Goal: Task Accomplishment & Management: Complete application form

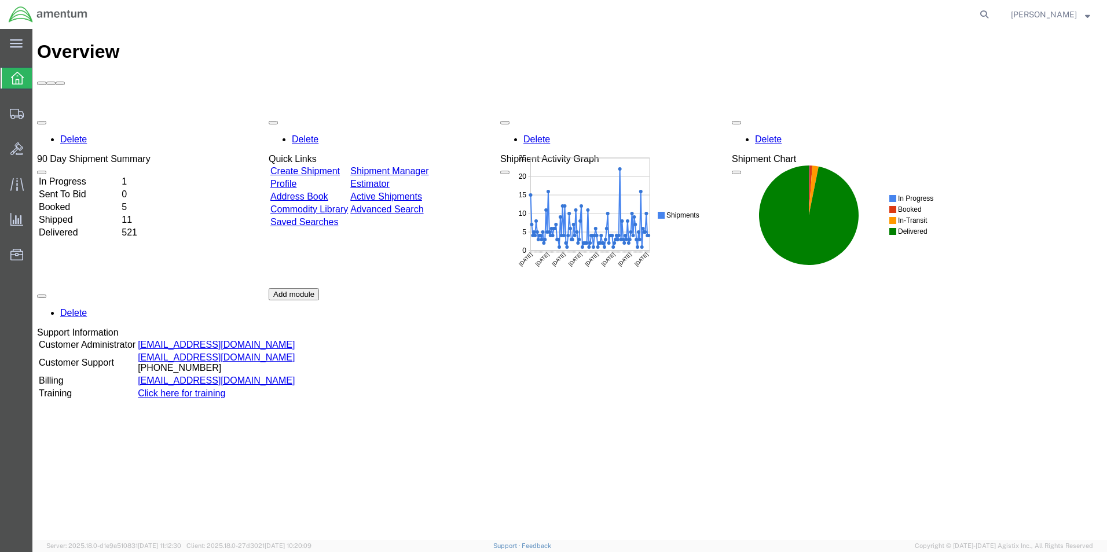
drag, startPoint x: 1003, startPoint y: 16, endPoint x: 986, endPoint y: 16, distance: 16.8
click at [992, 16] on icon at bounding box center [984, 14] width 16 height 16
click at [783, 16] on input "search" at bounding box center [800, 15] width 352 height 28
paste input "DCO-25253-167995"
type input "DCO-25253-167995"
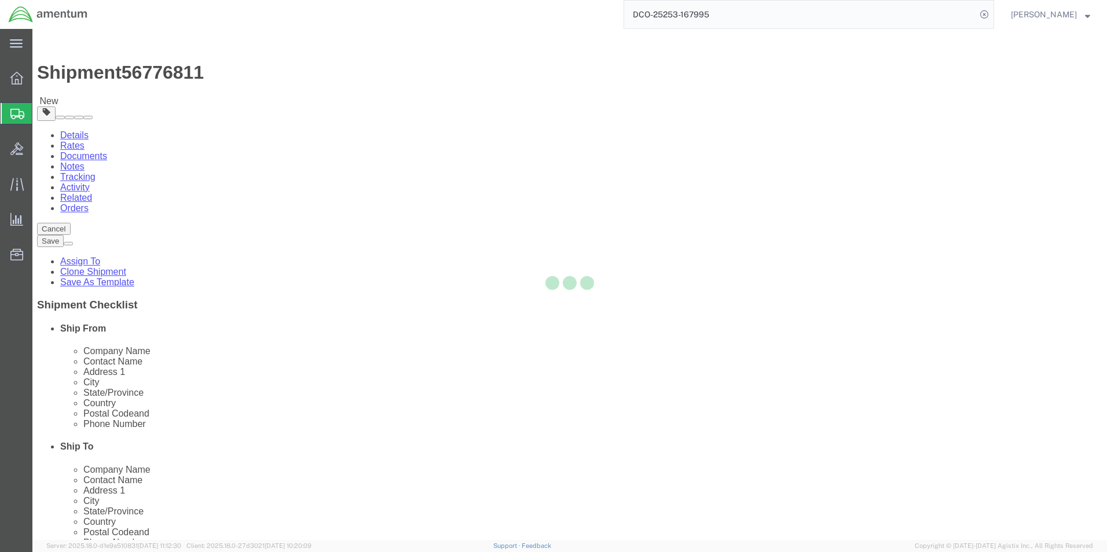
select select "49917"
select select
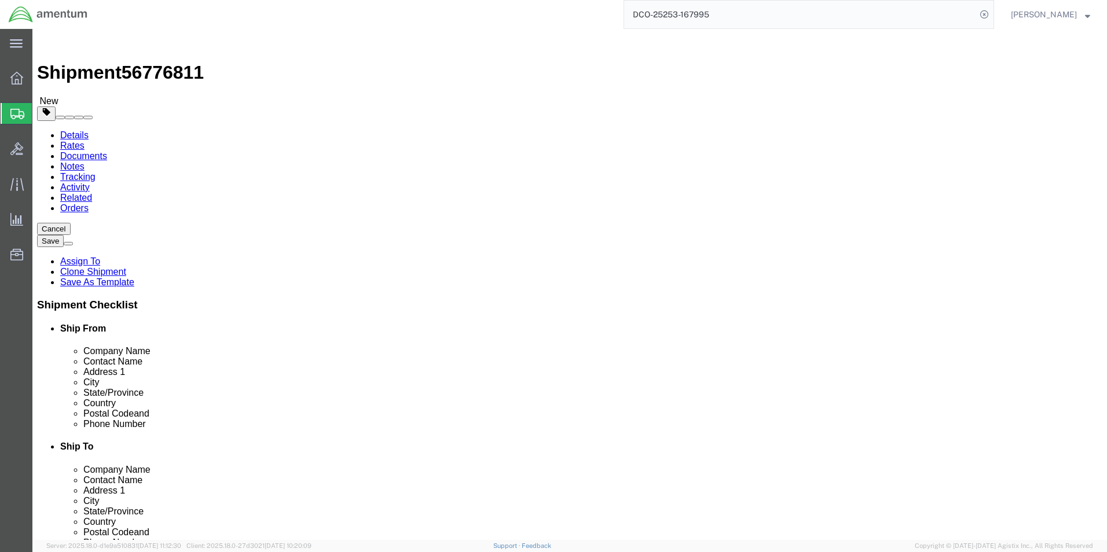
drag, startPoint x: 600, startPoint y: 282, endPoint x: 501, endPoint y: 273, distance: 99.5
click div "Location My Profile Location [PHONE_NUMBER] [PHONE_NUMBER] [PHONE_NUMBER] [PHON…"
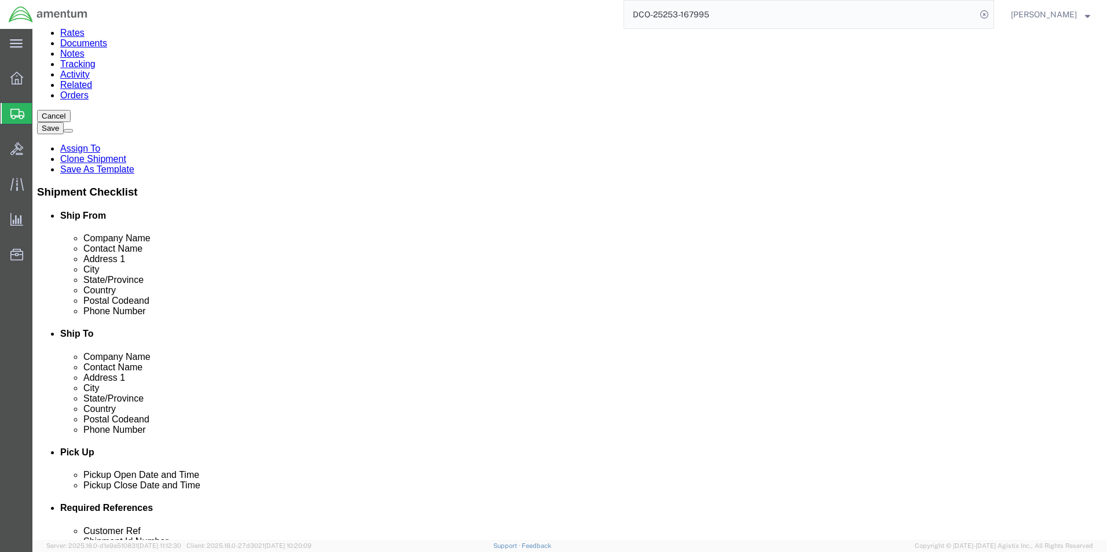
scroll to position [116, 0]
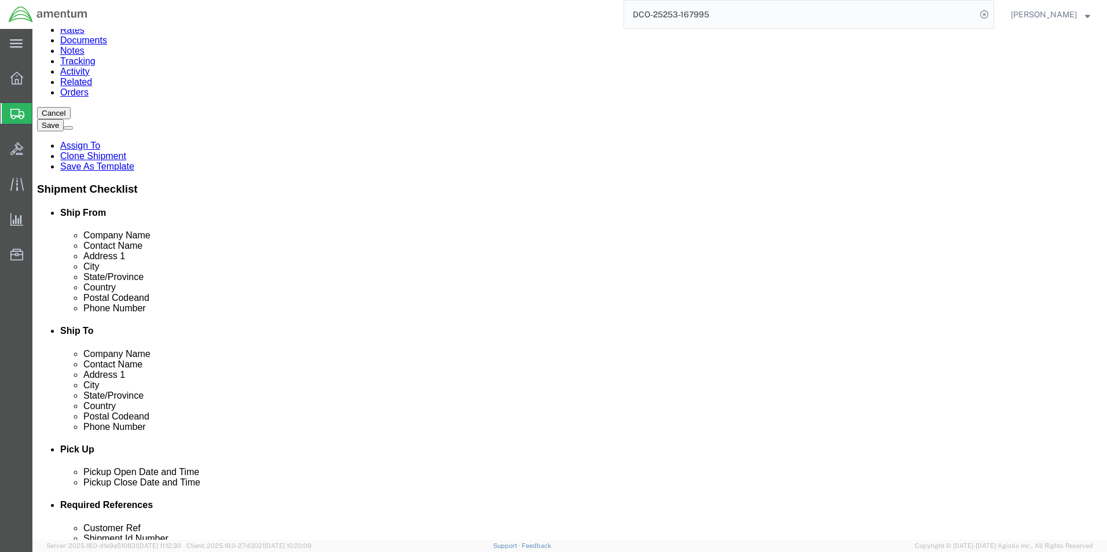
click input "text"
paste input "[PHONE_NUMBER]"
drag, startPoint x: 603, startPoint y: 278, endPoint x: 556, endPoint y: 276, distance: 46.9
click div "Phone Number [PHONE_NUMBER] 7"
type input "[PHONE_NUMBER]"
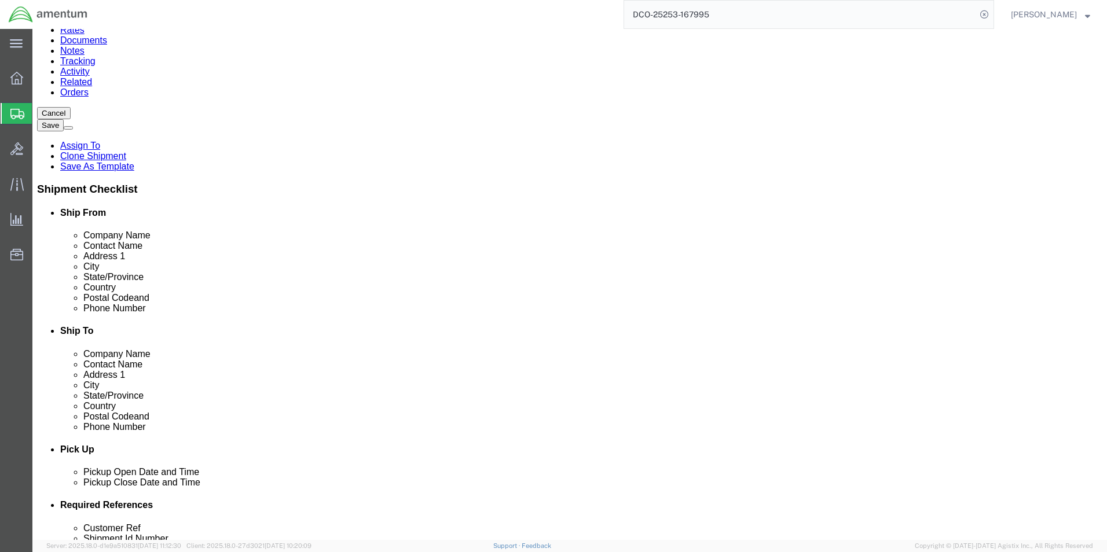
click input "text"
type input "206"
click input "text"
paste input "[PERSON_NAME] <[EMAIL_ADDRESS][DOMAIN_NAME]>"
drag, startPoint x: 637, startPoint y: 299, endPoint x: 454, endPoint y: 278, distance: 184.6
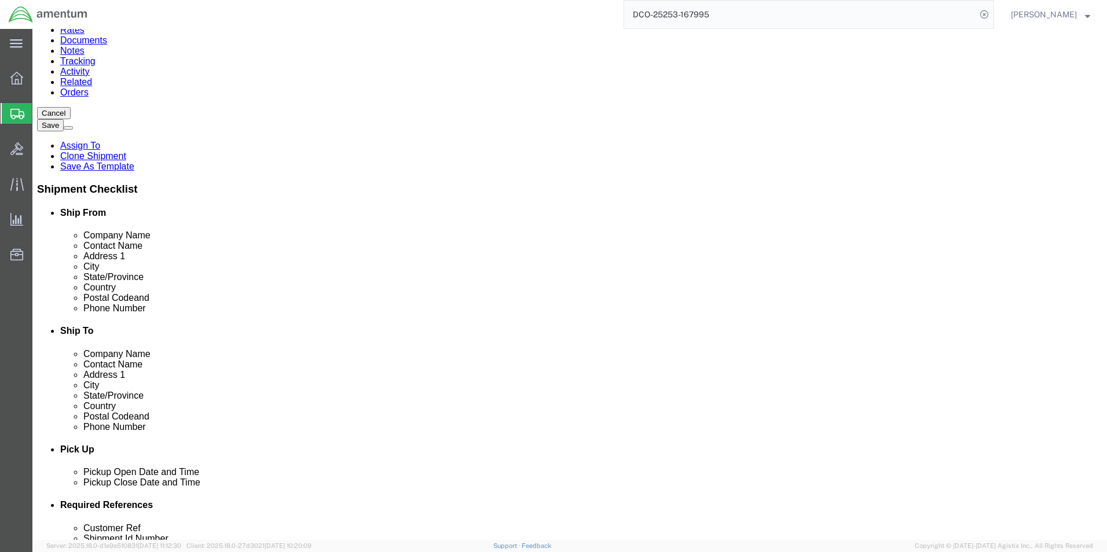
click div "Location My Profile Location [PHONE_NUMBER] [PHONE_NUMBER] [PHONE_NUMBER] [PHON…"
click input "[EMAIL_ADDRESS][DOMAIN_NAME]>"
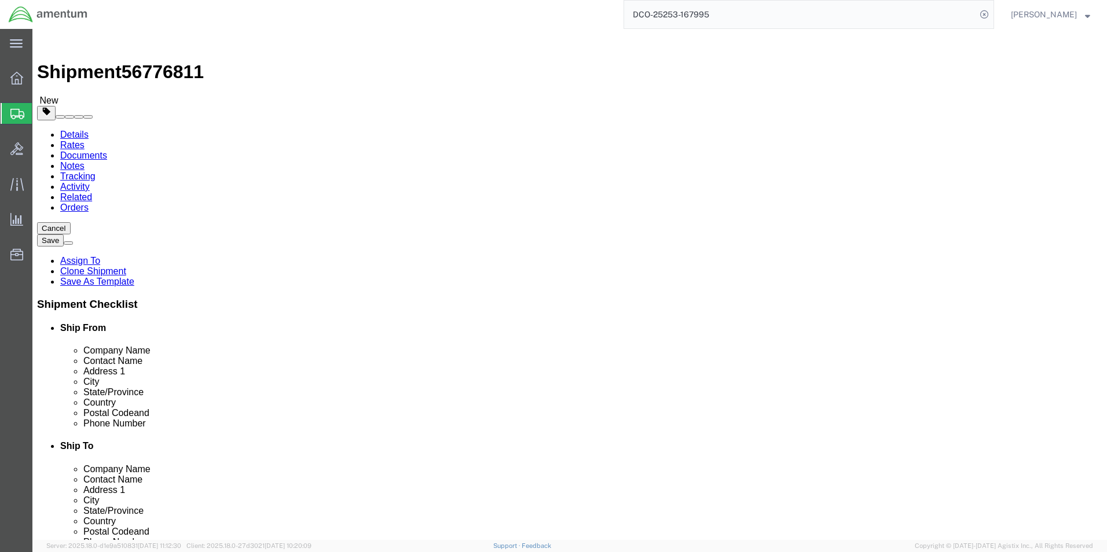
scroll to position [0, 0]
type input "[EMAIL_ADDRESS][DOMAIN_NAME]"
click input "[PERSON_NAME]"
drag, startPoint x: 688, startPoint y: 241, endPoint x: 535, endPoint y: 230, distance: 152.7
click div "Location My Profile Location [PHONE_NUMBER] [PHONE_NUMBER] [PHONE_NUMBER] [PHON…"
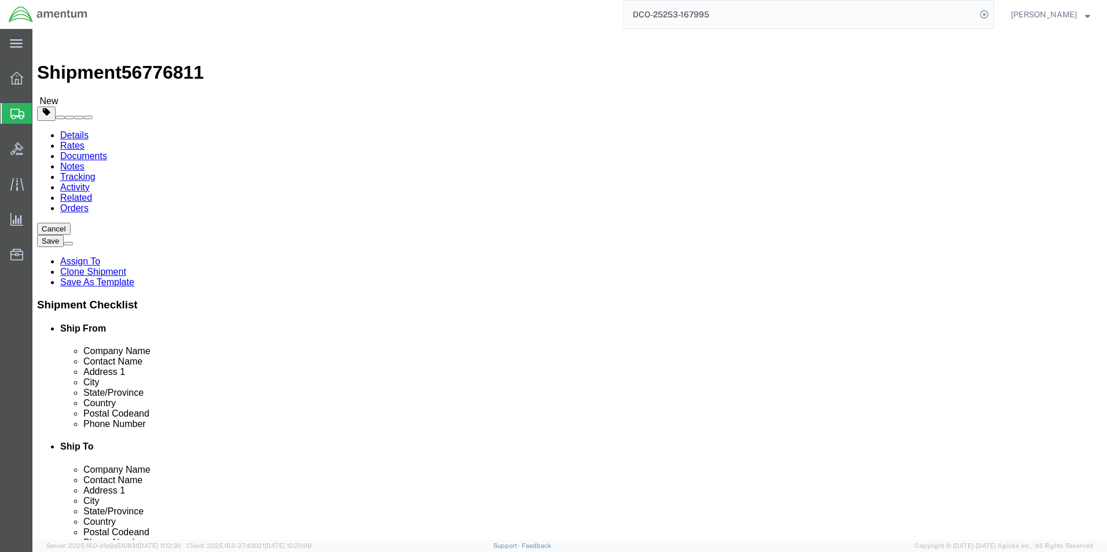
paste input "[PERSON_NAME]"
type input "[PERSON_NAME]"
click div "Ship From Location Location [GEOGRAPHIC_DATA], [GEOGRAPHIC_DATA] My Profile Loc…"
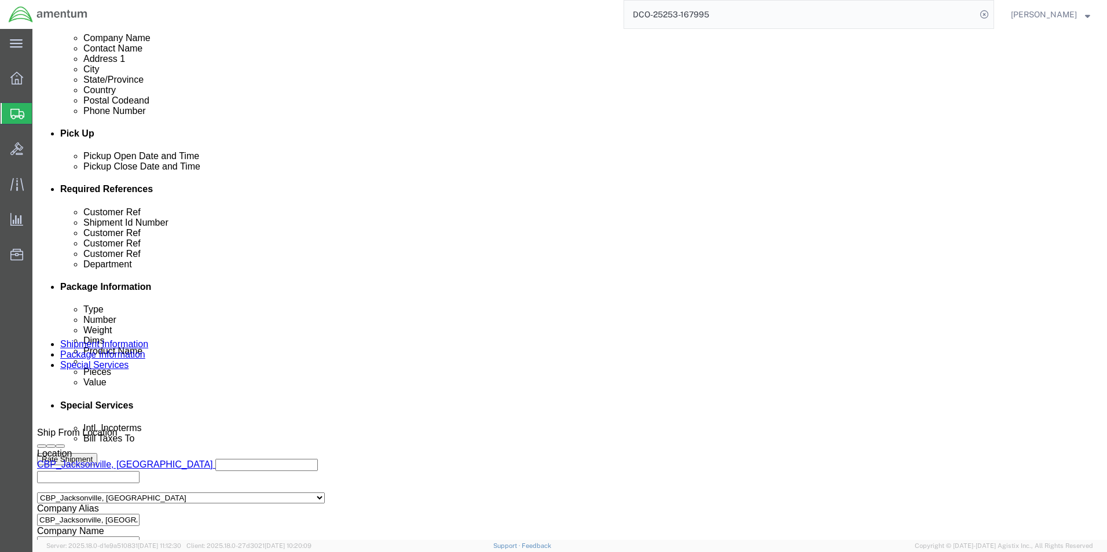
scroll to position [527, 0]
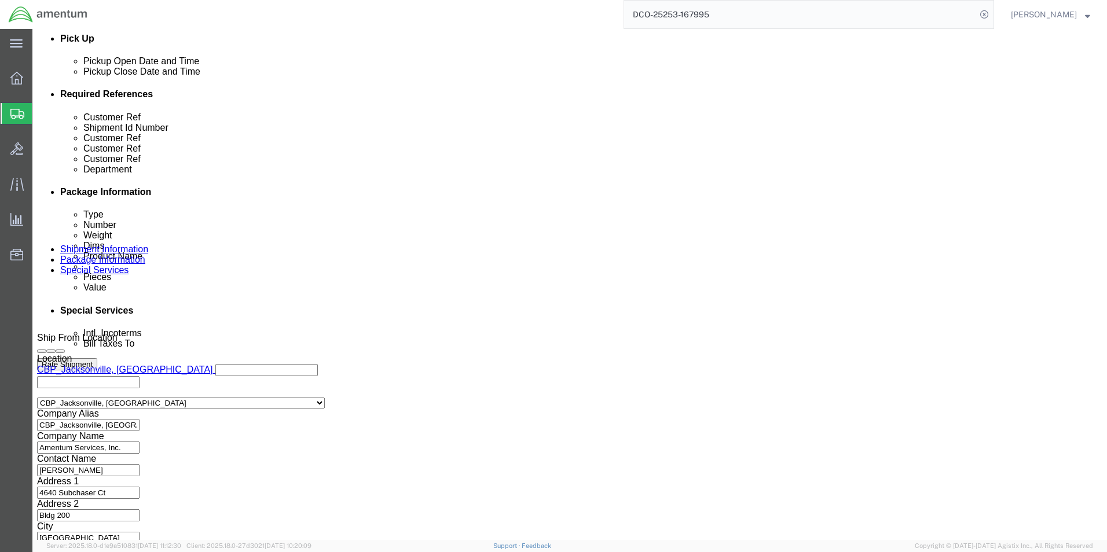
click select "Select"
click select "Select Air Less than Truckload Multi-Leg Ocean Freight Rail Small Parcel Truckl…"
select select "SMAL"
click select "Select Air Less than Truckload Multi-Leg Ocean Freight Rail Small Parcel Truckl…"
click h3 "Leg 1"
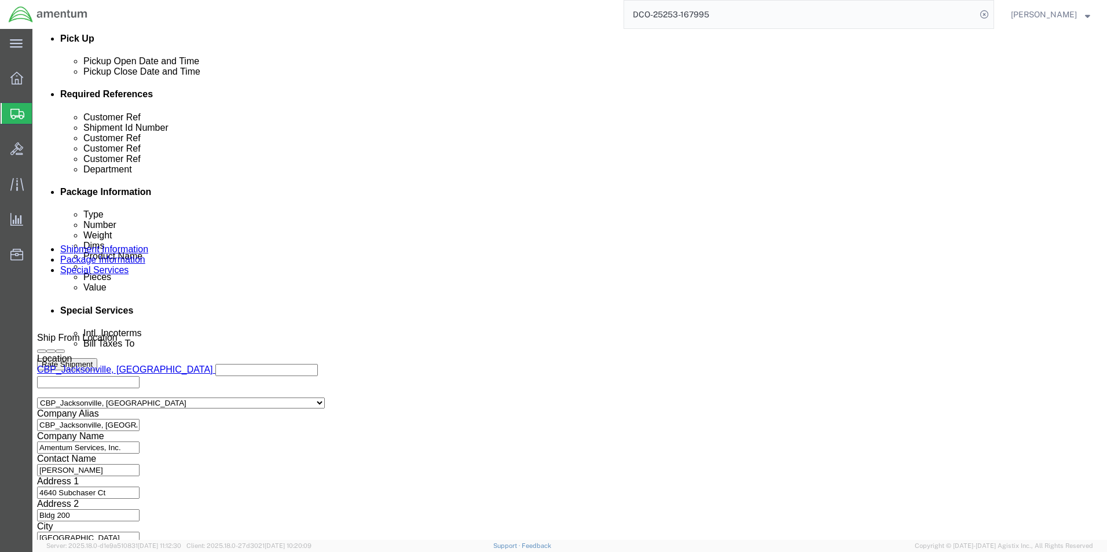
click button "Continue"
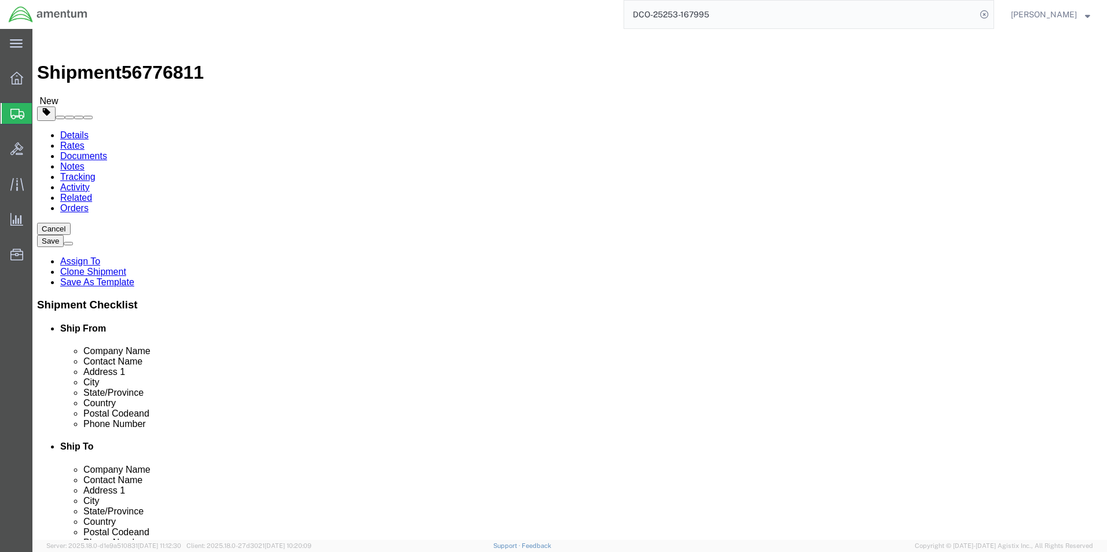
click button "Continue"
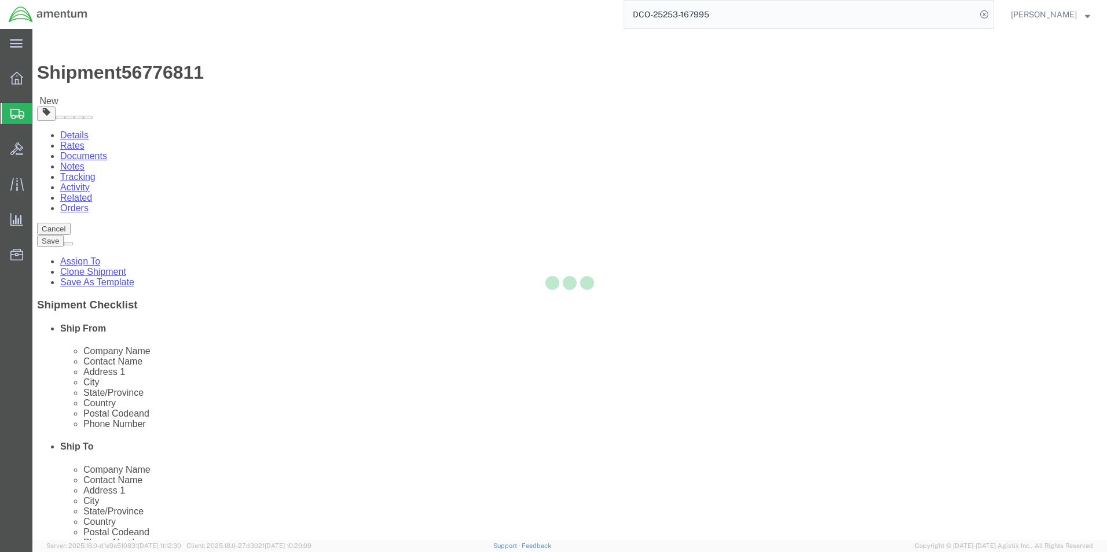
select select
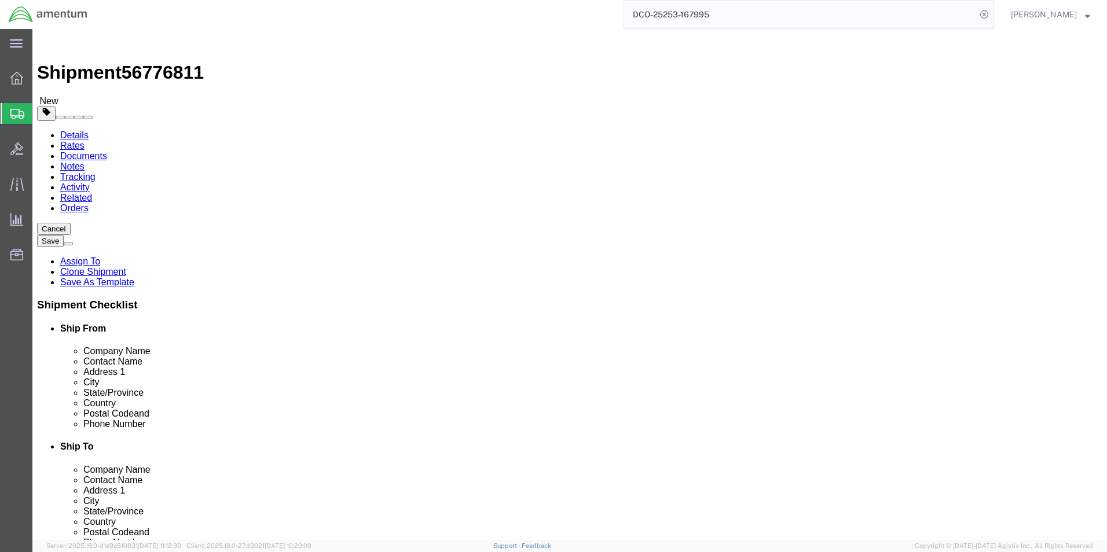
select select "DEPARTMENT"
select select "50311_96750"
click select "Select Recipient Account Sender/Shipper Third Party Account"
select select "THRD"
click select "Select Recipient Account Sender/Shipper Third Party Account"
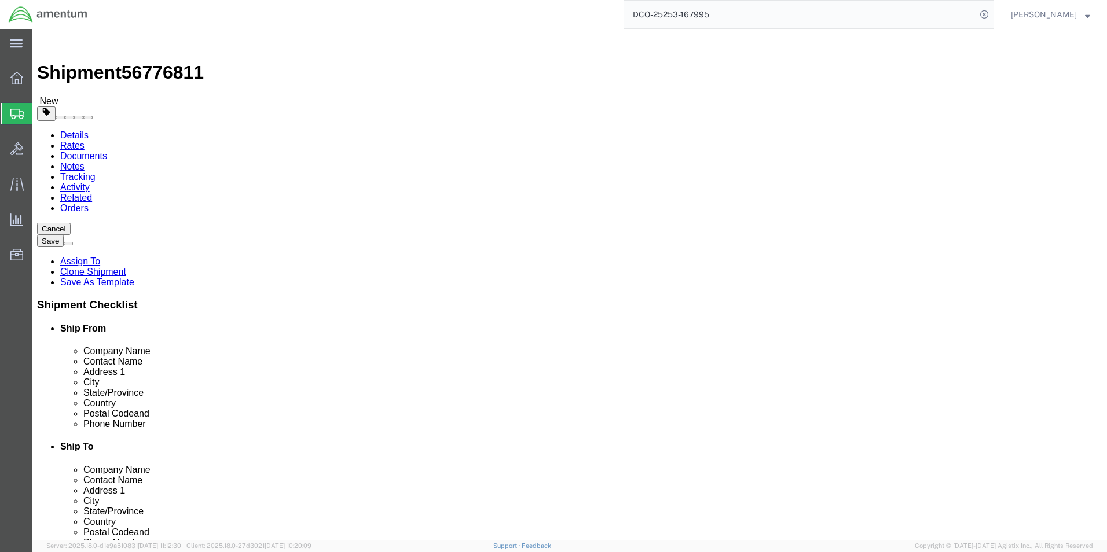
select select
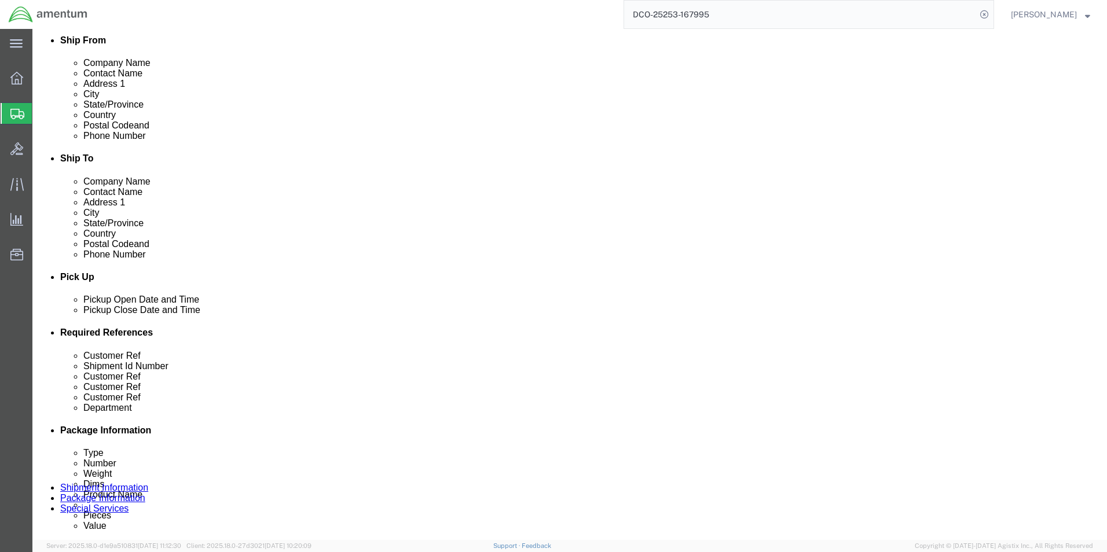
scroll to position [289, 0]
click span
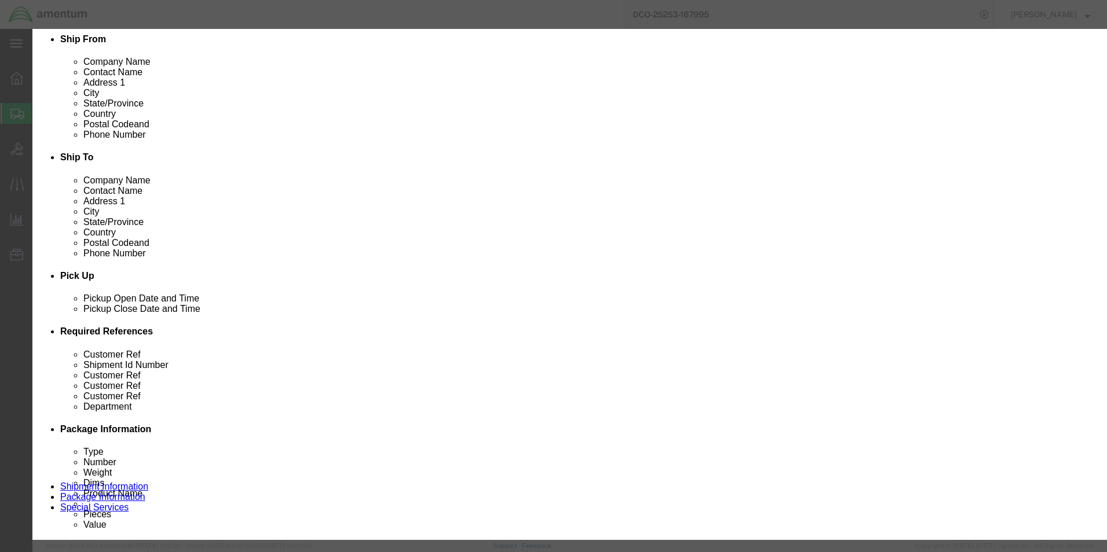
click select "Search by Address Book Name City Company Name Contact Name Country CustomerAlia…"
select select "contactName"
click select "Search by Address Book Name City Company Name Contact Name Country CustomerAlia…"
click input "text"
type input "account"
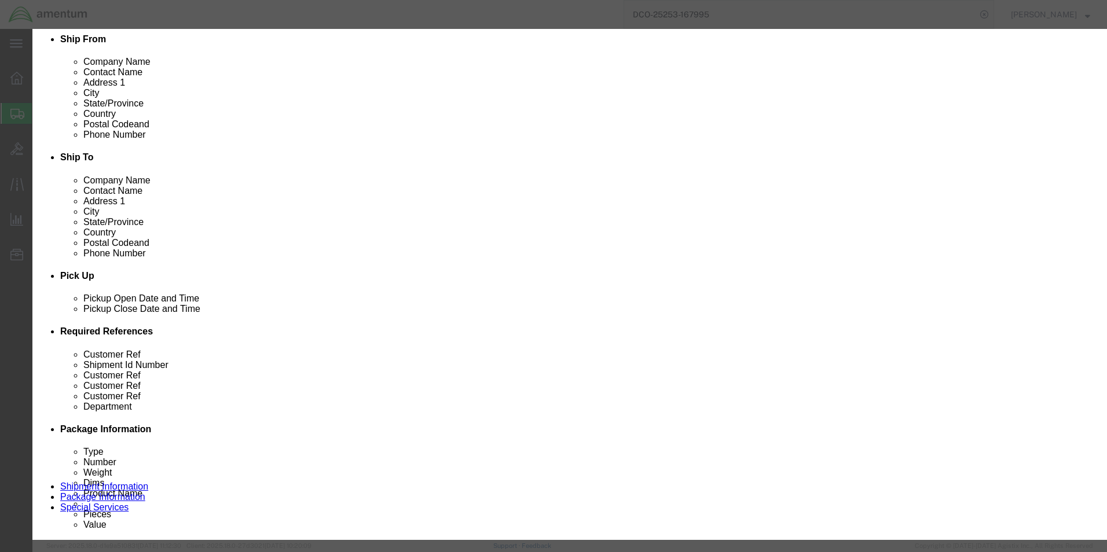
click icon "button"
click button "Select"
type input "Amentum Services, Inc."
type input "[STREET_ADDRESS]"
select select "US"
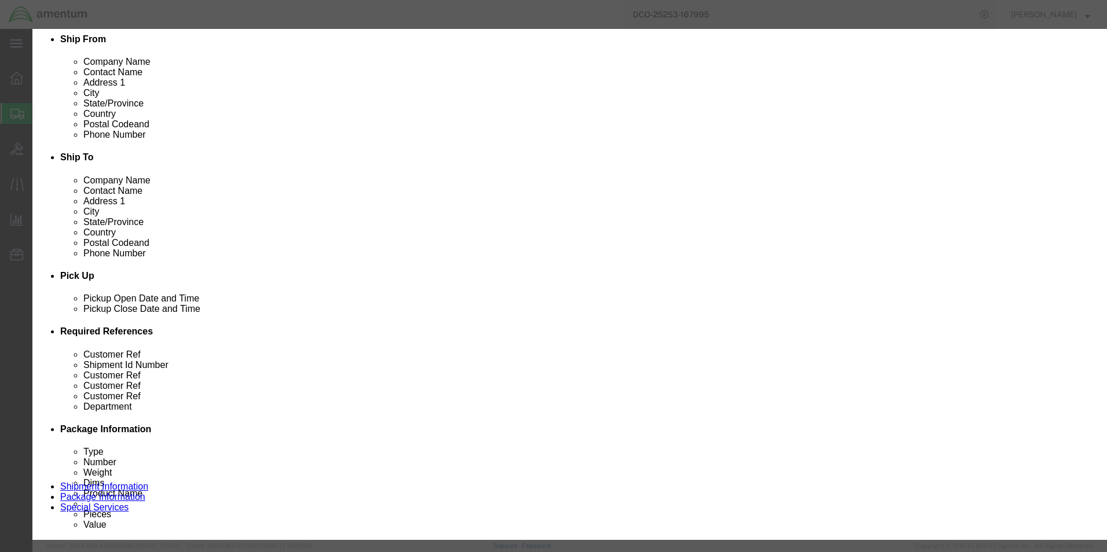
type input "[PHONE_NUMBER]"
type input "Accounts Payable"
type input "[GEOGRAPHIC_DATA]"
type input "76177"
type input "[PHONE_NUMBER]"
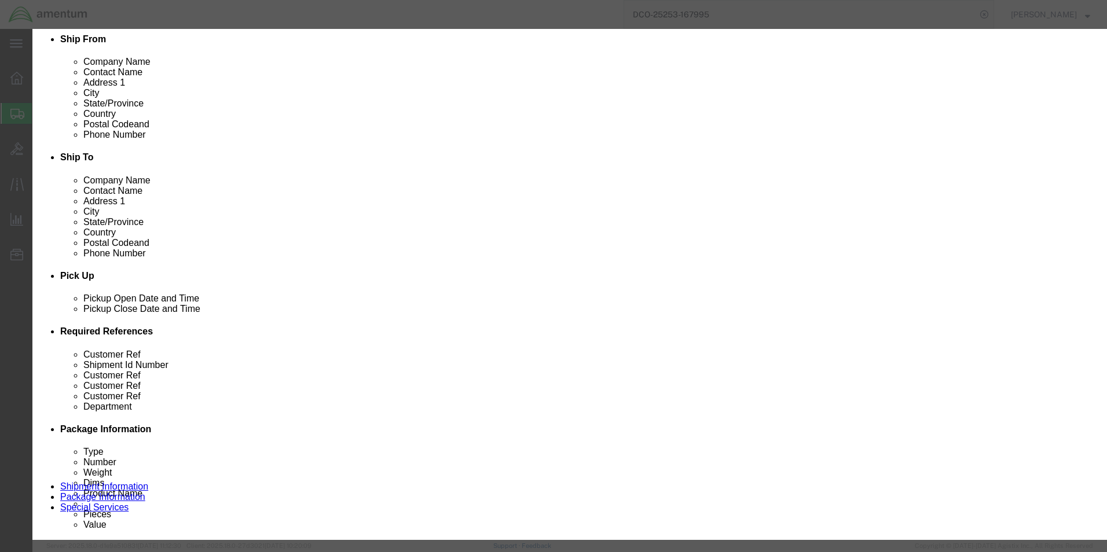
select select "[GEOGRAPHIC_DATA]"
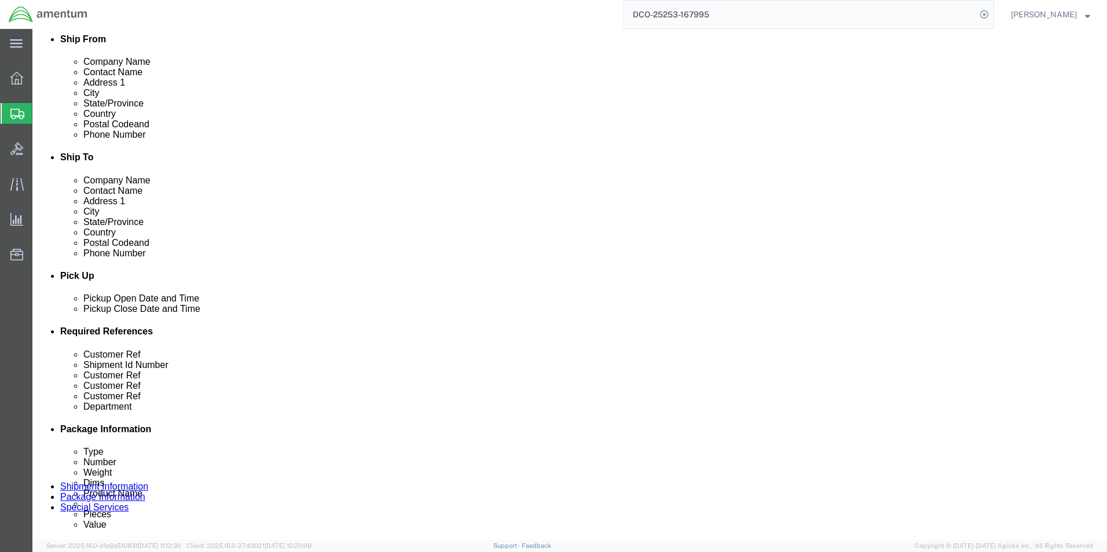
click select "Select DHL FedEx Express UPS"
select select "FedEx Express"
click select "Select DHL FedEx Express UPS"
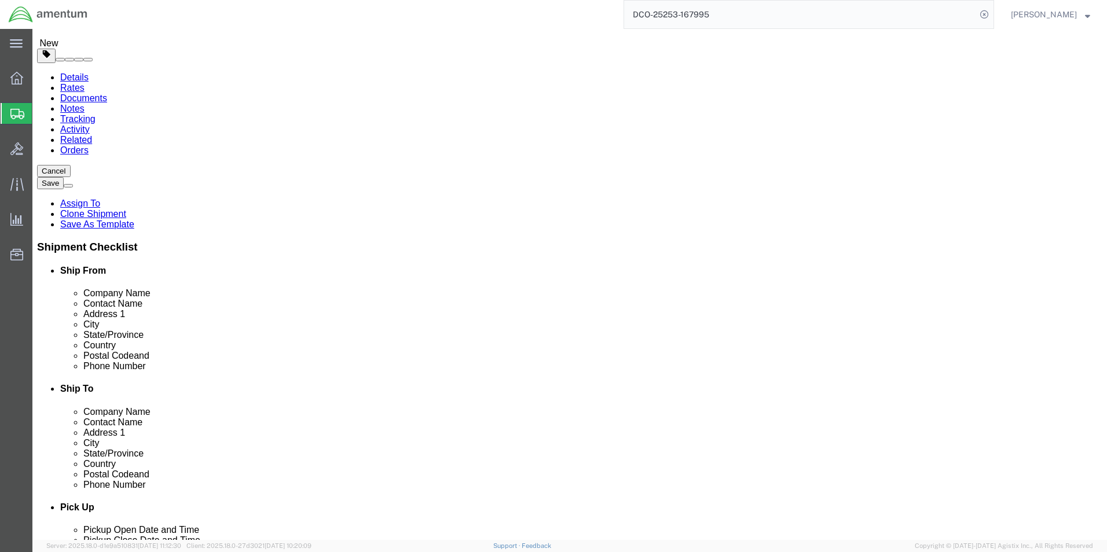
scroll to position [0, 0]
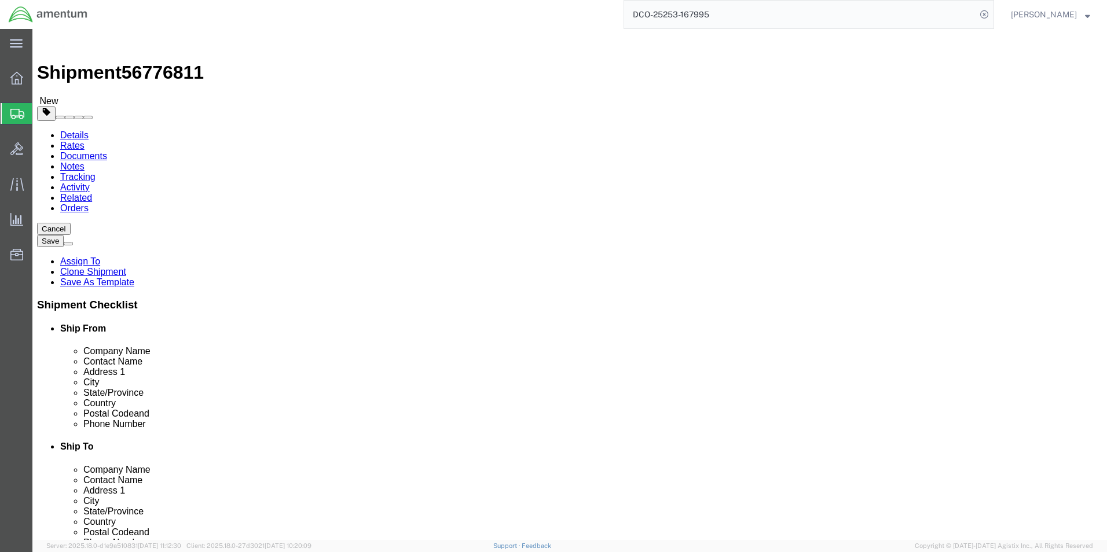
click button "Rate Shipment"
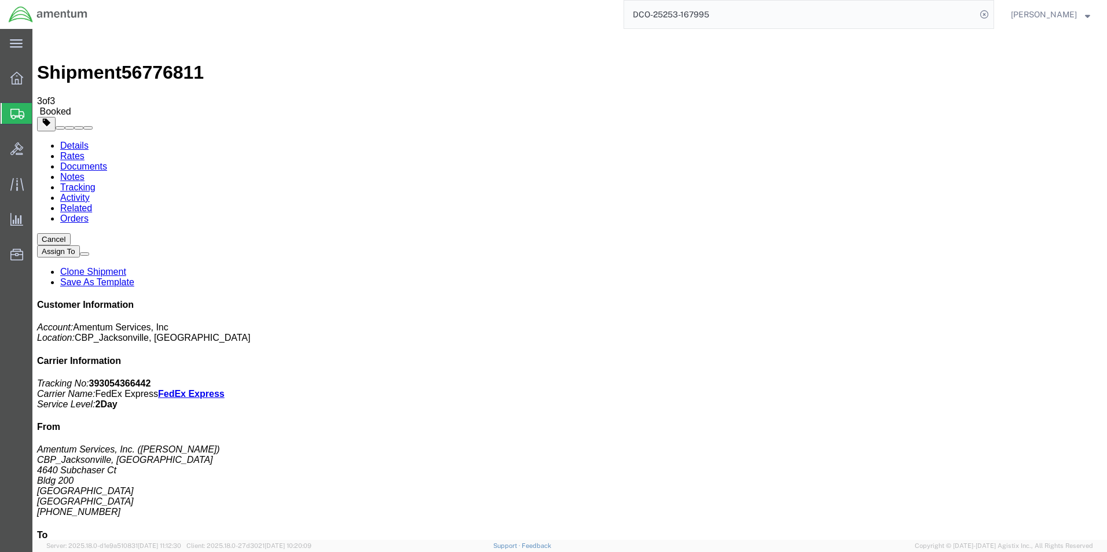
drag, startPoint x: 47, startPoint y: 205, endPoint x: 49, endPoint y: 188, distance: 17.4
checkbox input "false"
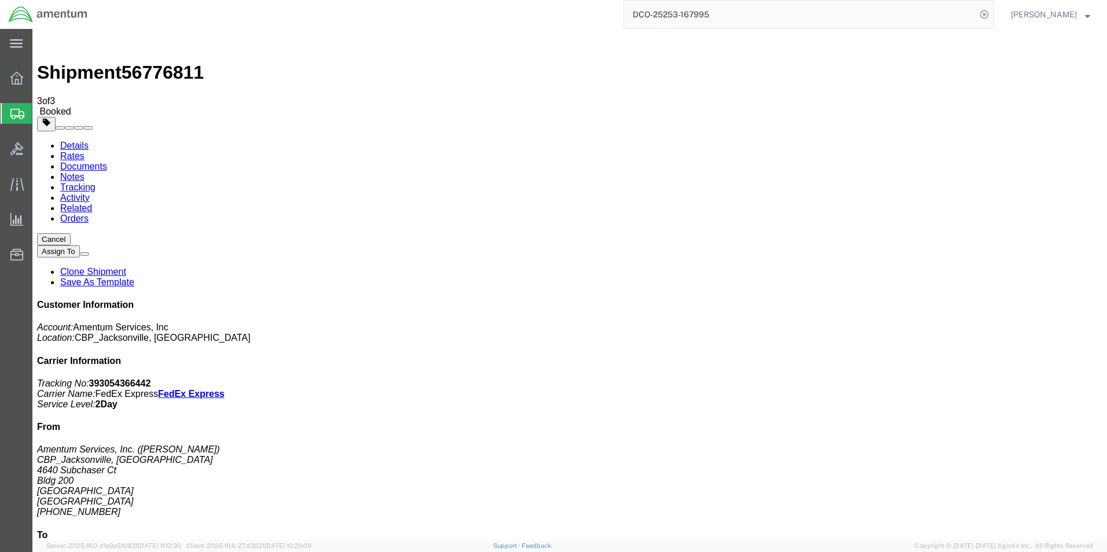
checkbox input "true"
click at [85, 151] on link "Rates" at bounding box center [72, 156] width 24 height 10
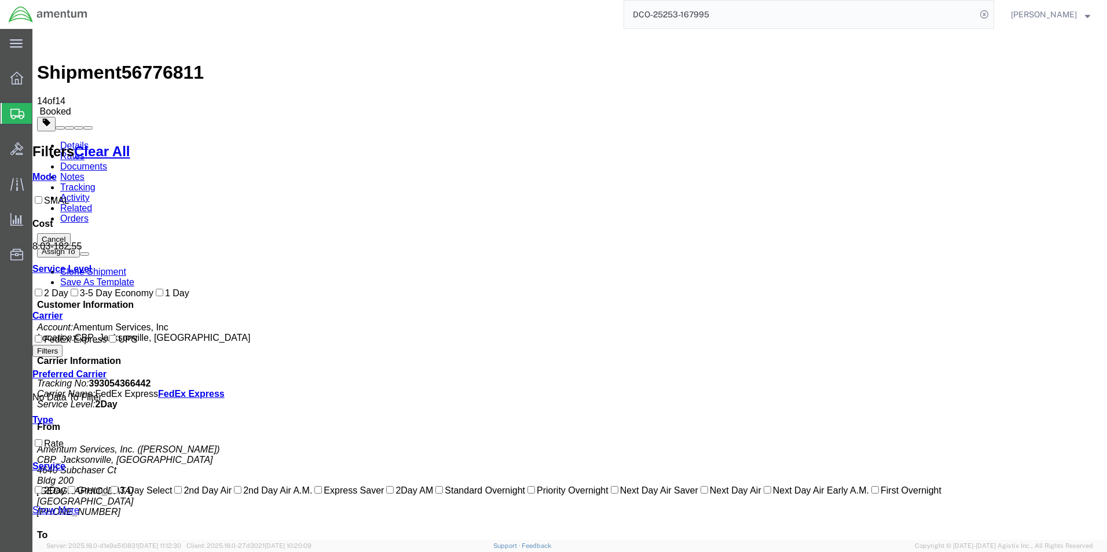
click at [82, 141] on link "Details" at bounding box center [74, 146] width 28 height 10
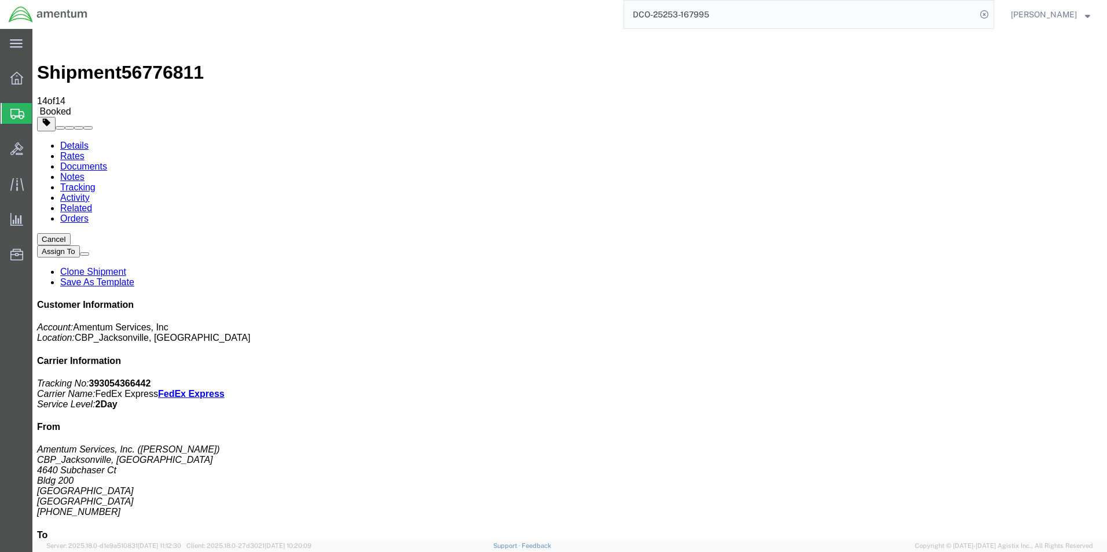
click link "Schedule pickup request"
